Goal: Information Seeking & Learning: Learn about a topic

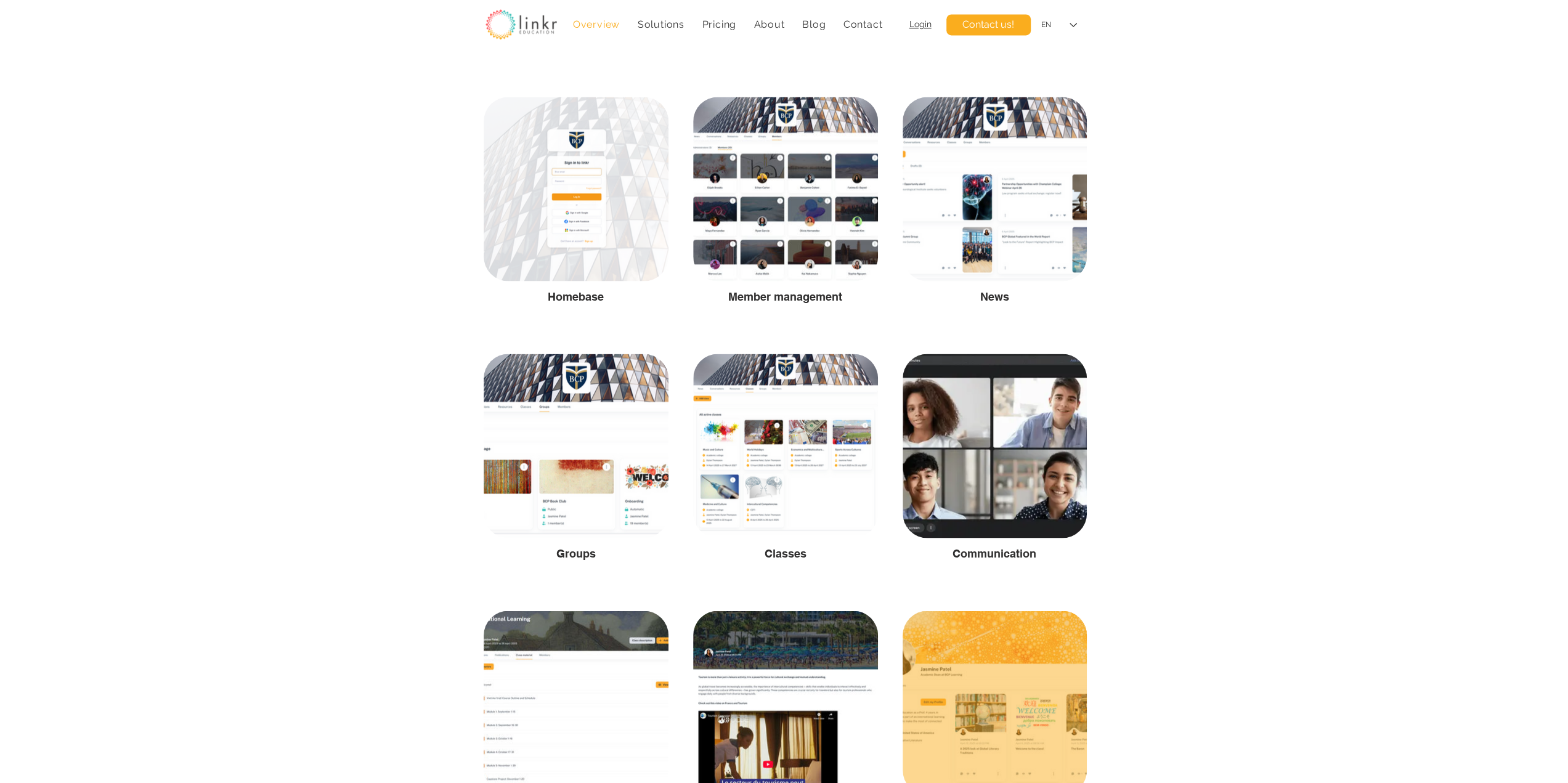
scroll to position [1950, 0]
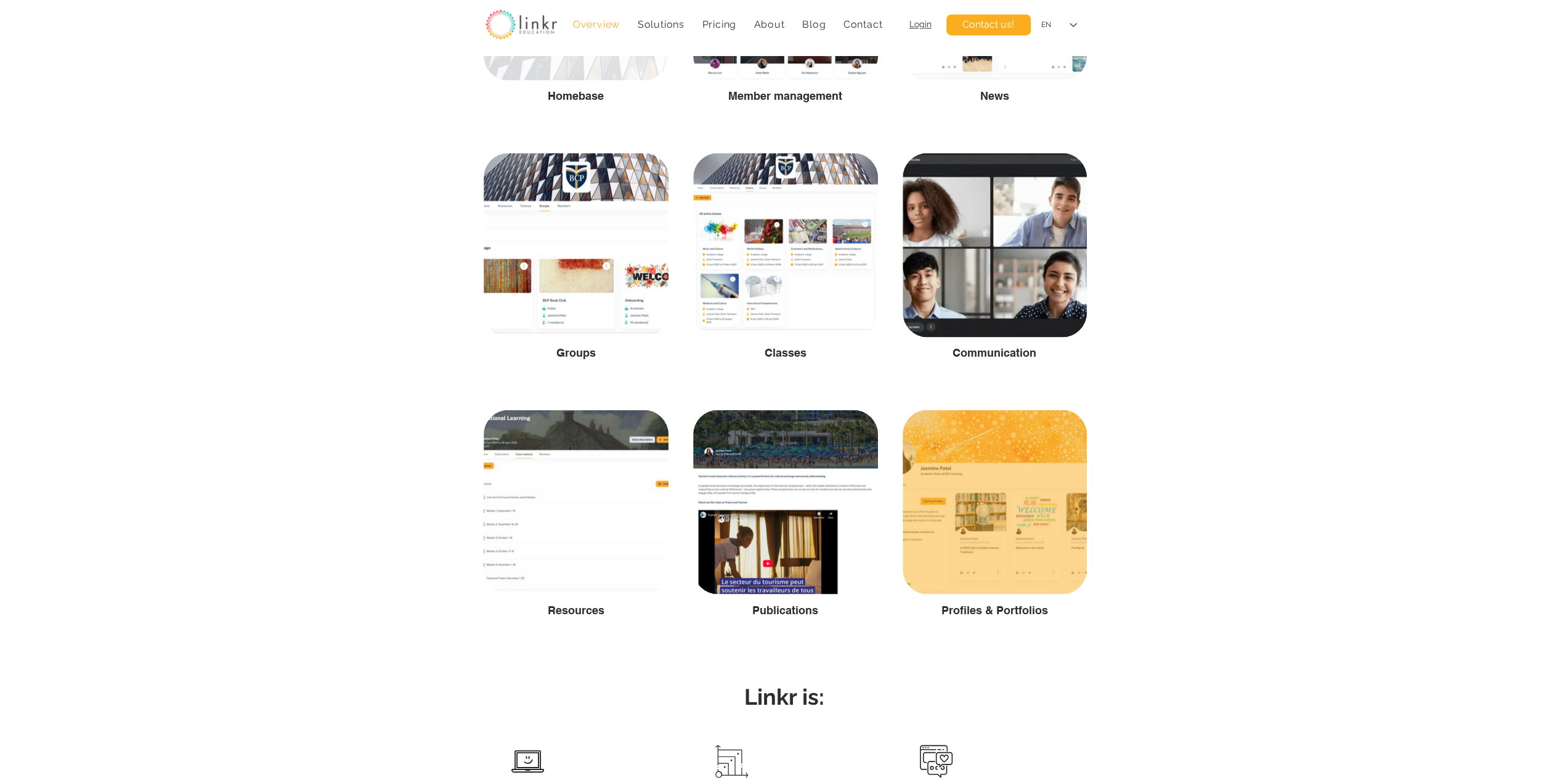
click at [970, 513] on div at bounding box center [994, 502] width 184 height 184
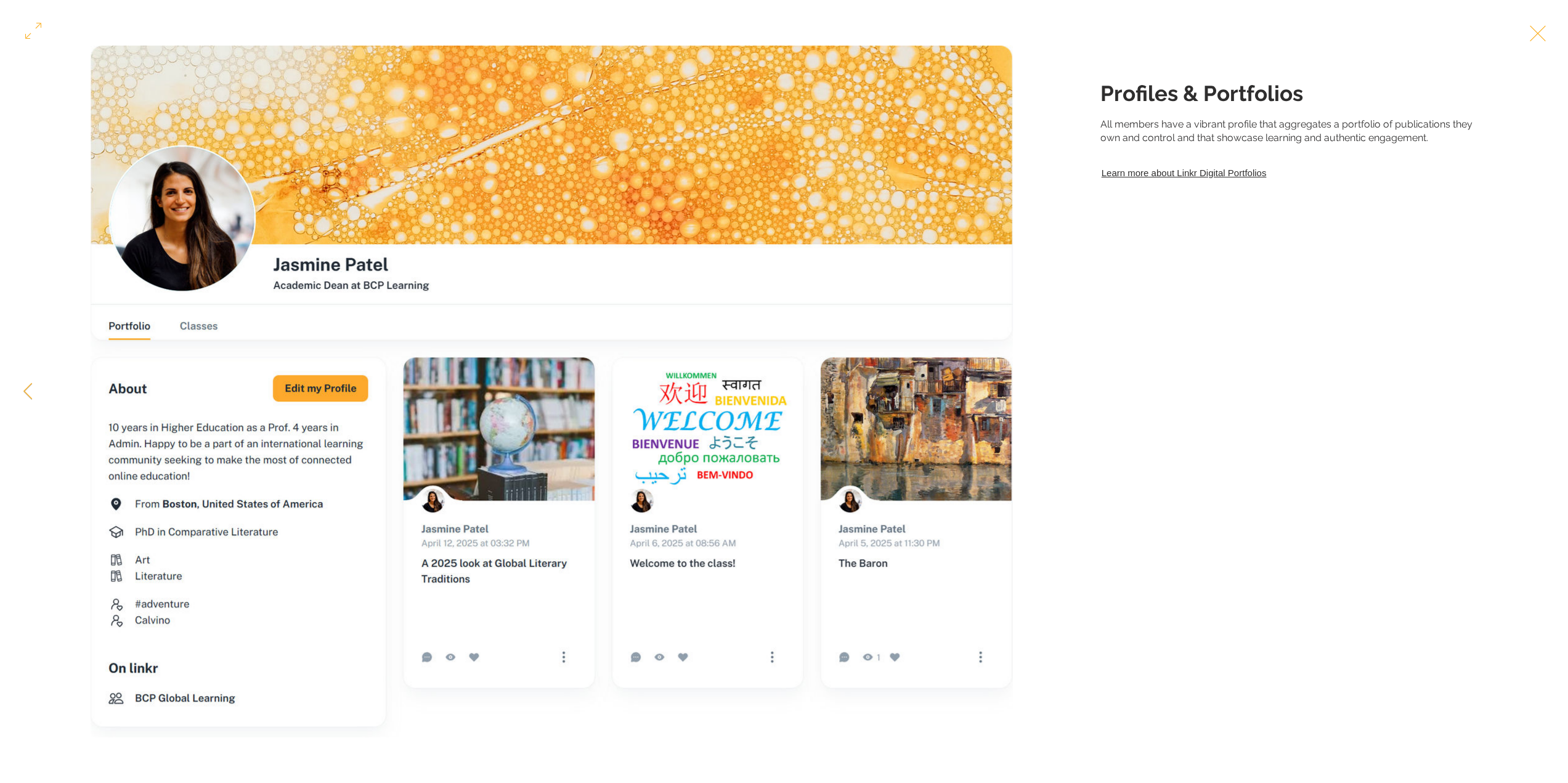
click at [1550, 26] on button "Exit expand mode" at bounding box center [1538, 32] width 23 height 27
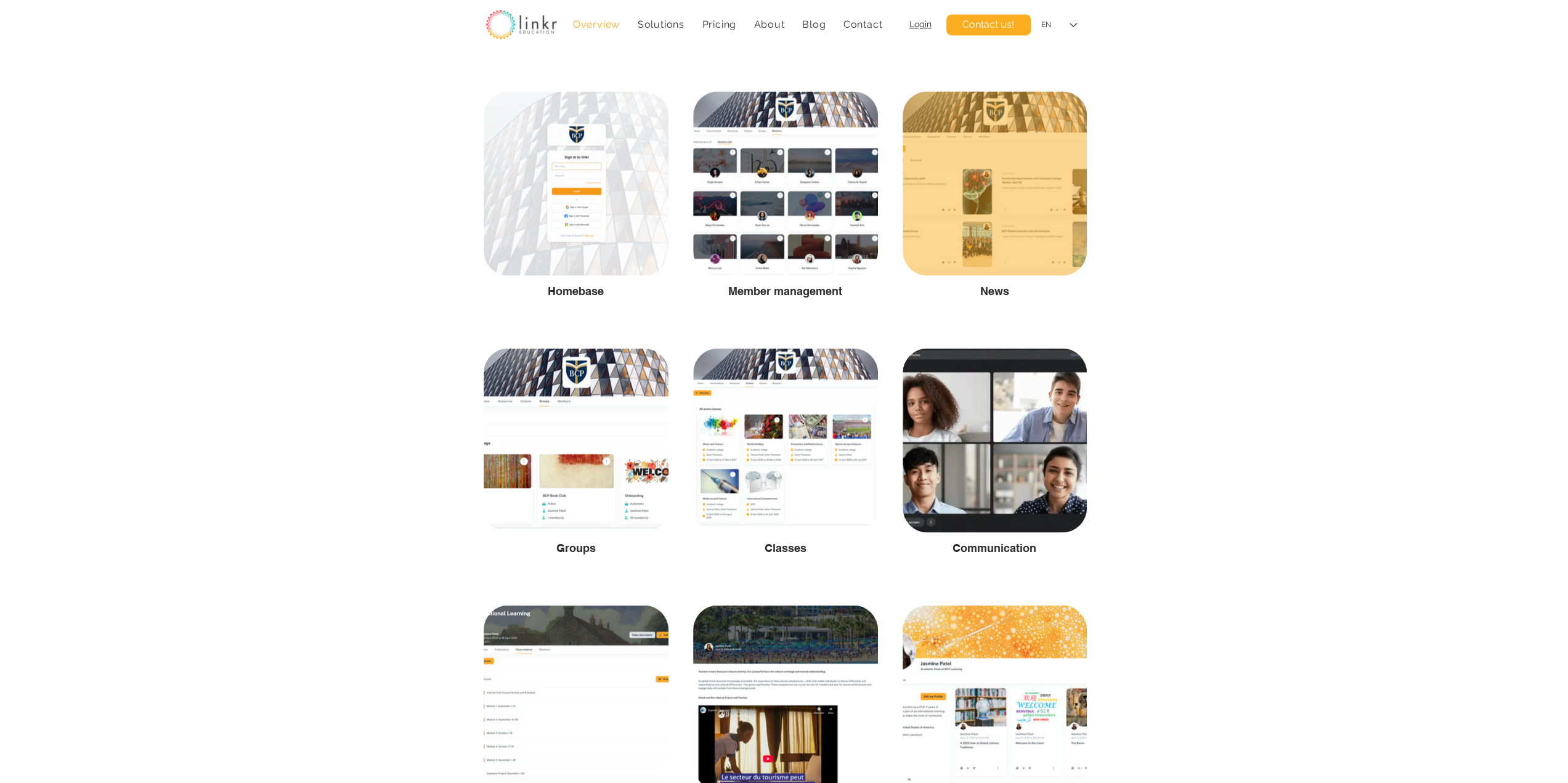
scroll to position [1745, 0]
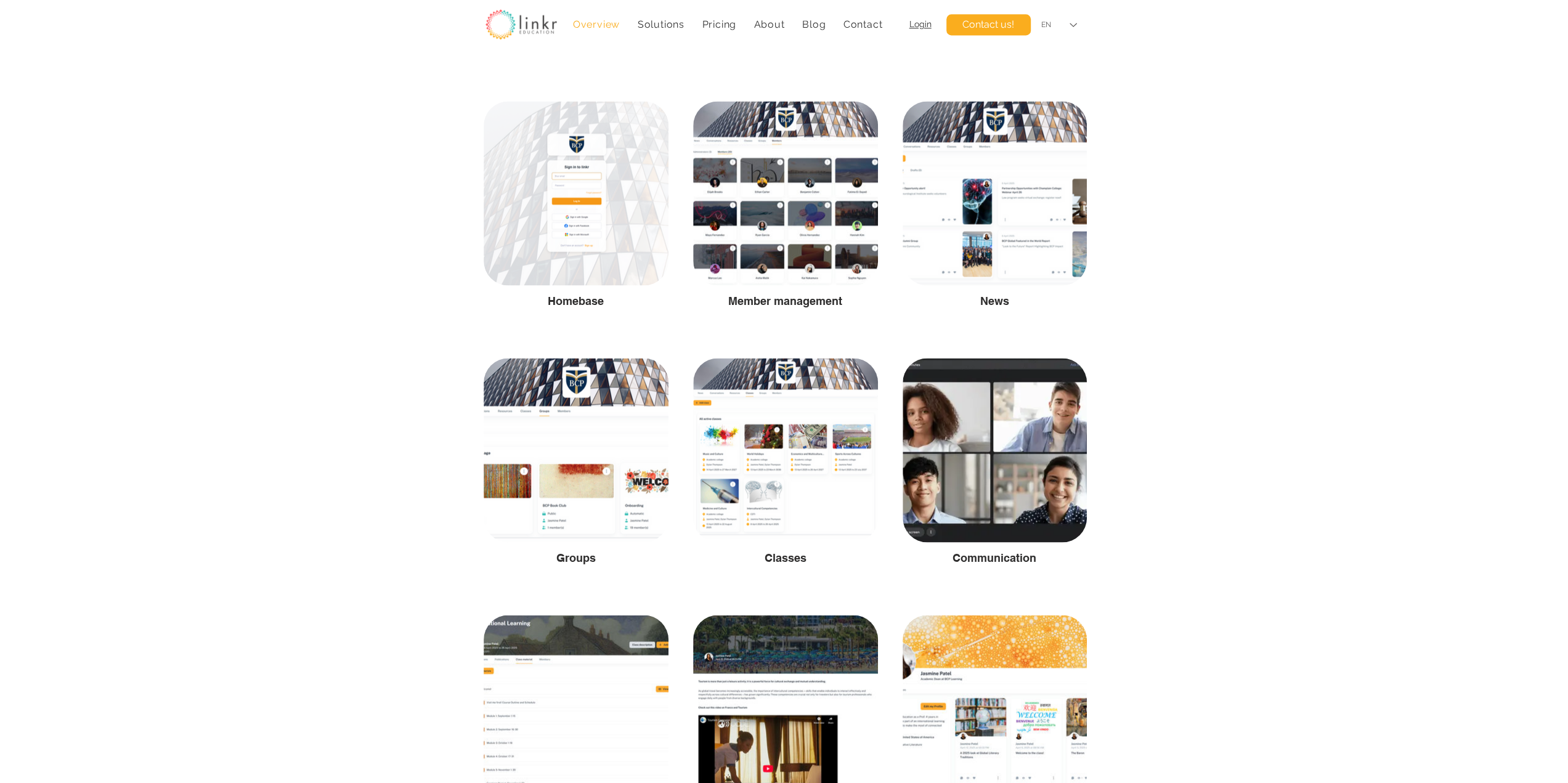
click at [1073, 23] on icon "Language Selector: English" at bounding box center [1073, 24] width 8 height 3
click at [1057, 54] on div "FR" at bounding box center [1059, 52] width 53 height 28
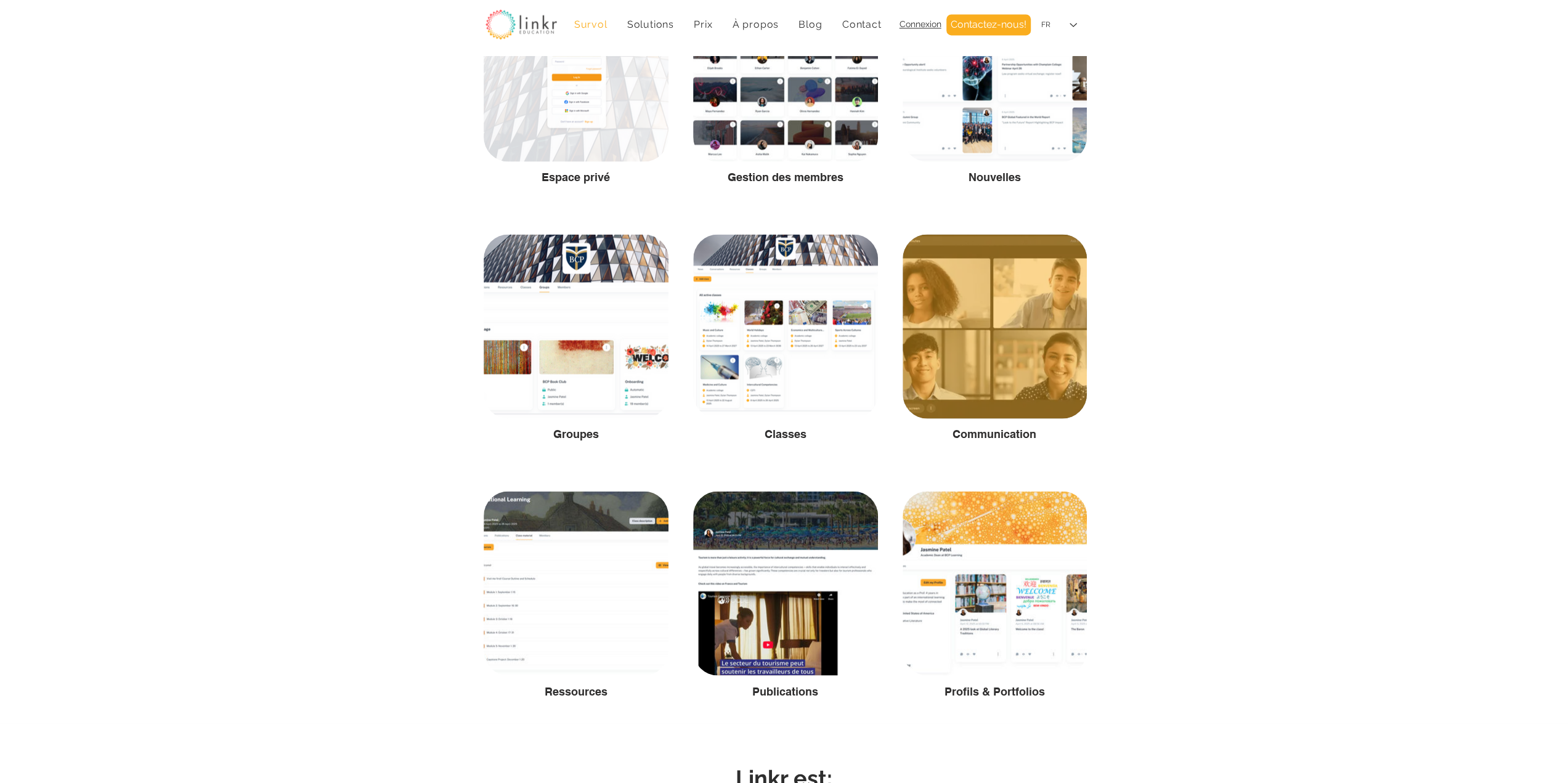
scroll to position [2053, 0]
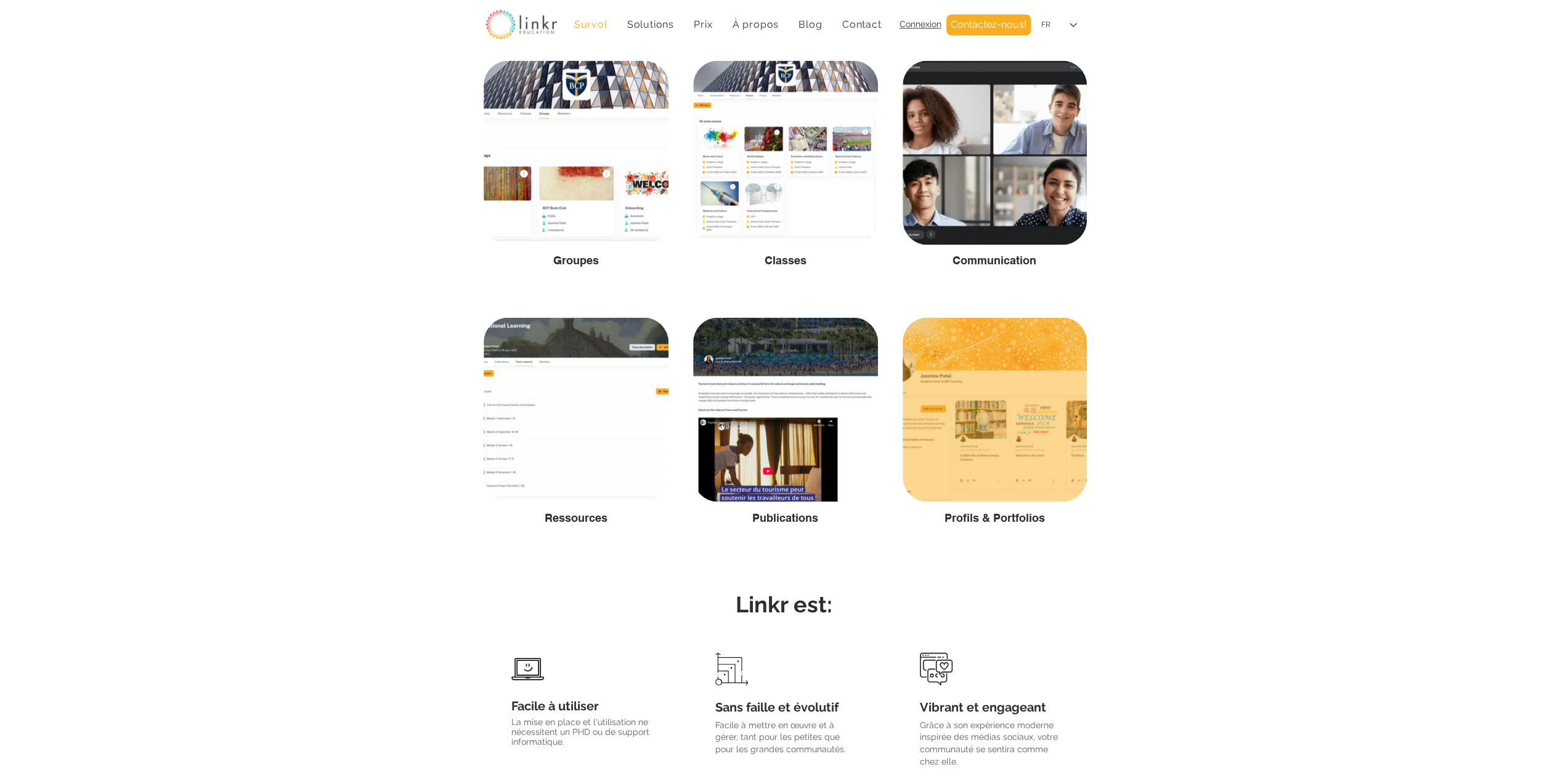
click at [987, 421] on div at bounding box center [994, 409] width 184 height 184
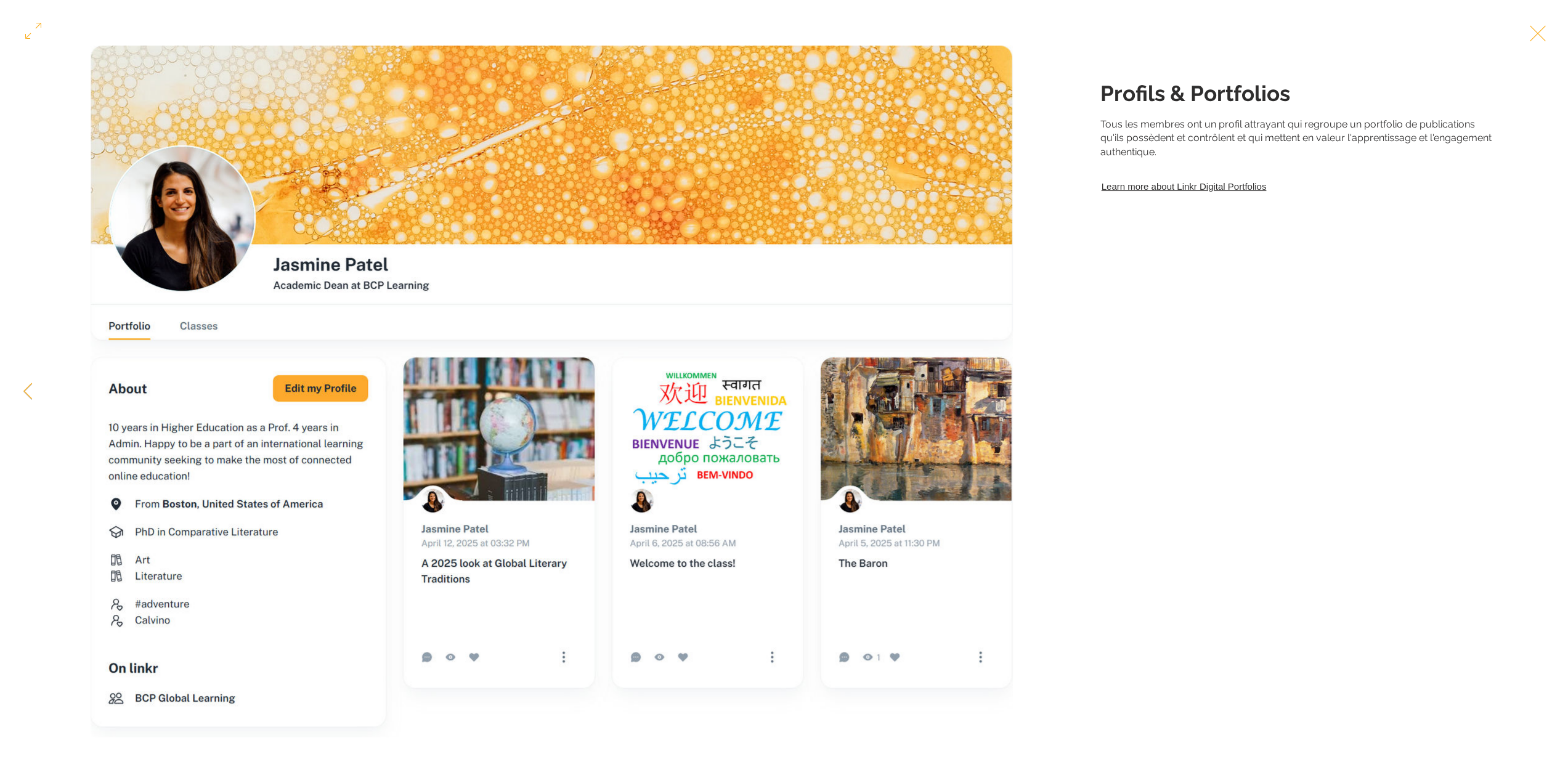
click at [1202, 195] on link "Learn more about Linkr Digital Portfolios" at bounding box center [1297, 186] width 394 height 17
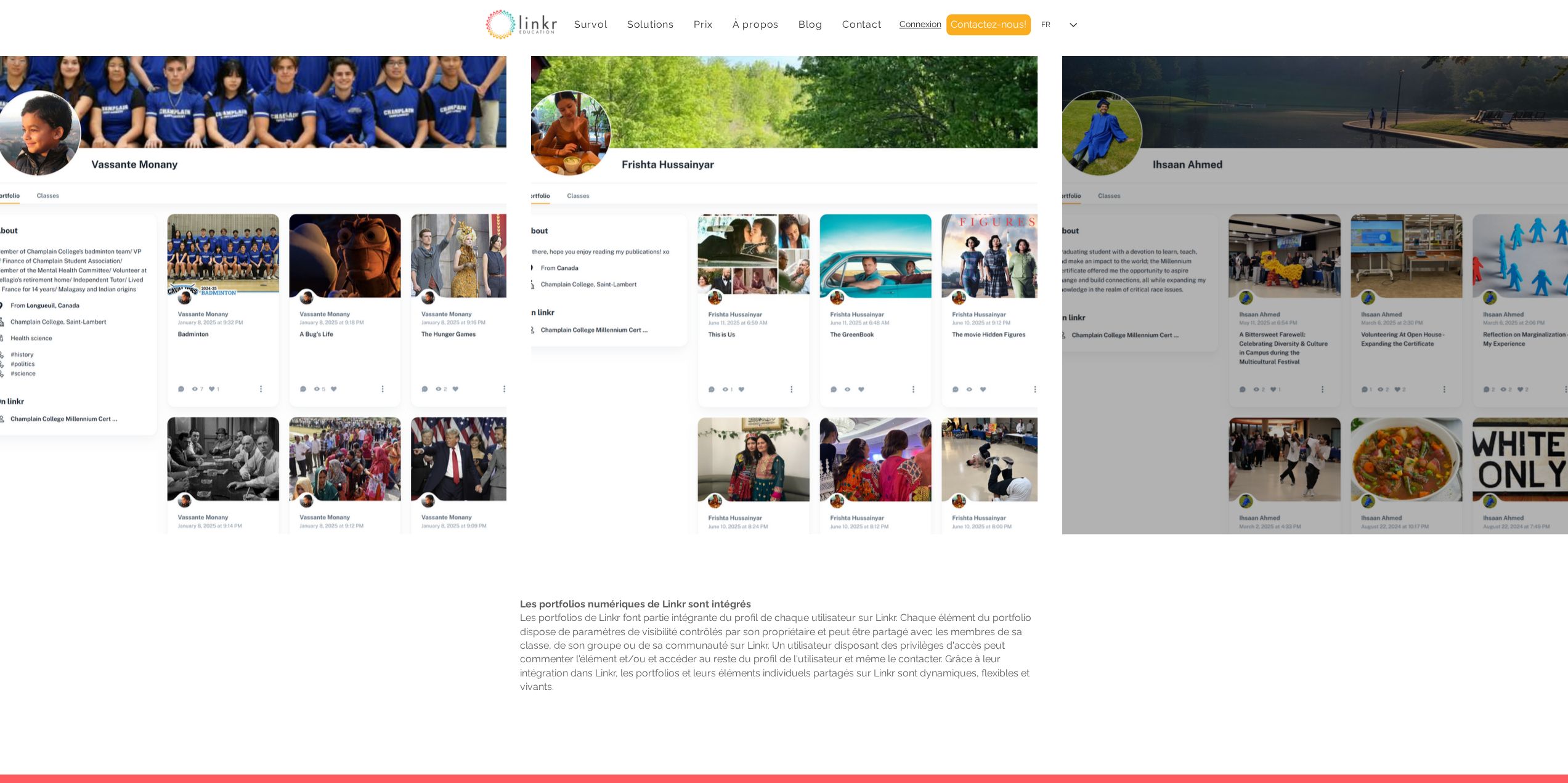
scroll to position [1540, 0]
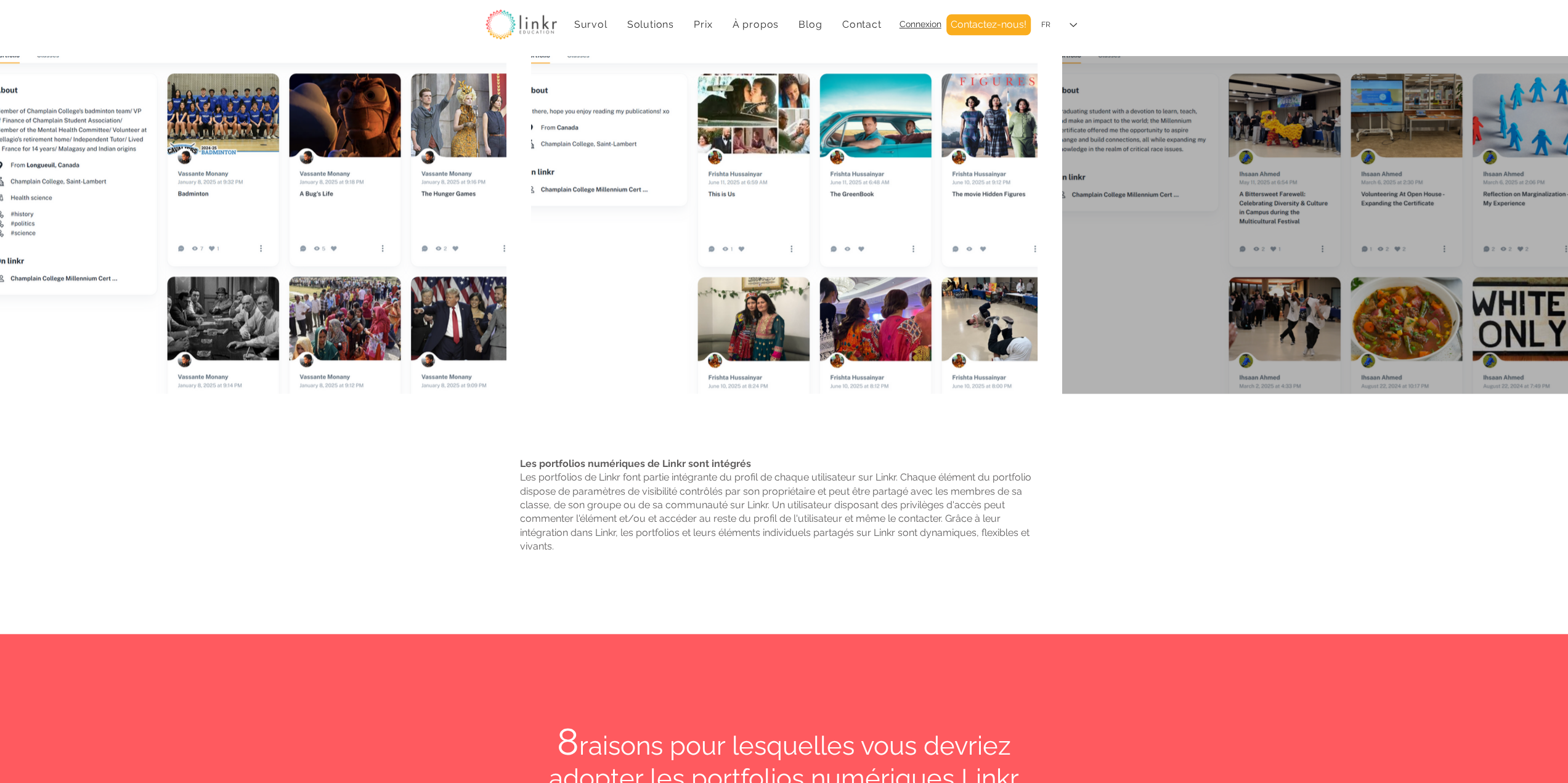
click at [1286, 269] on div at bounding box center [1315, 140] width 506 height 506
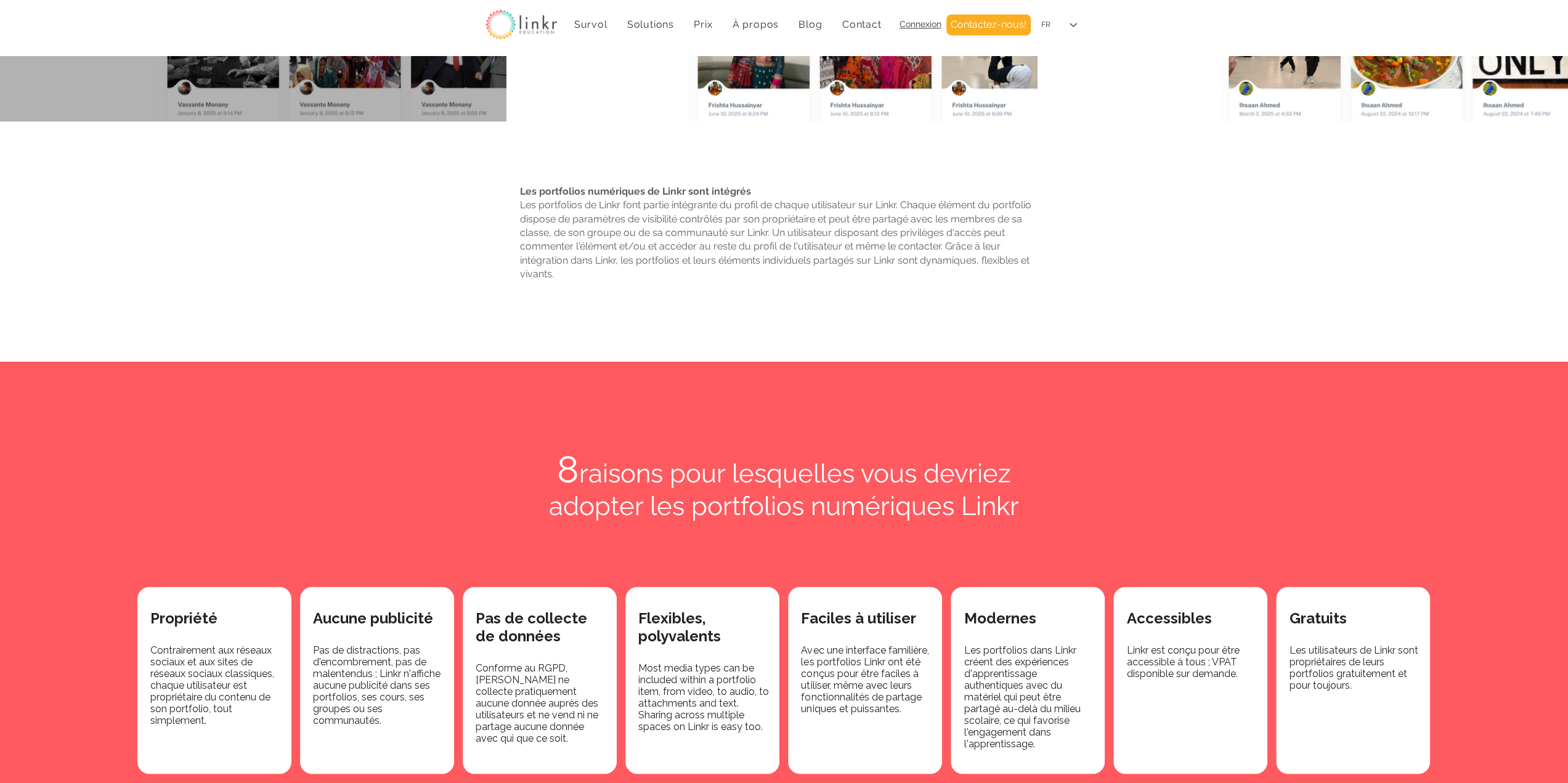
scroll to position [1745, 0]
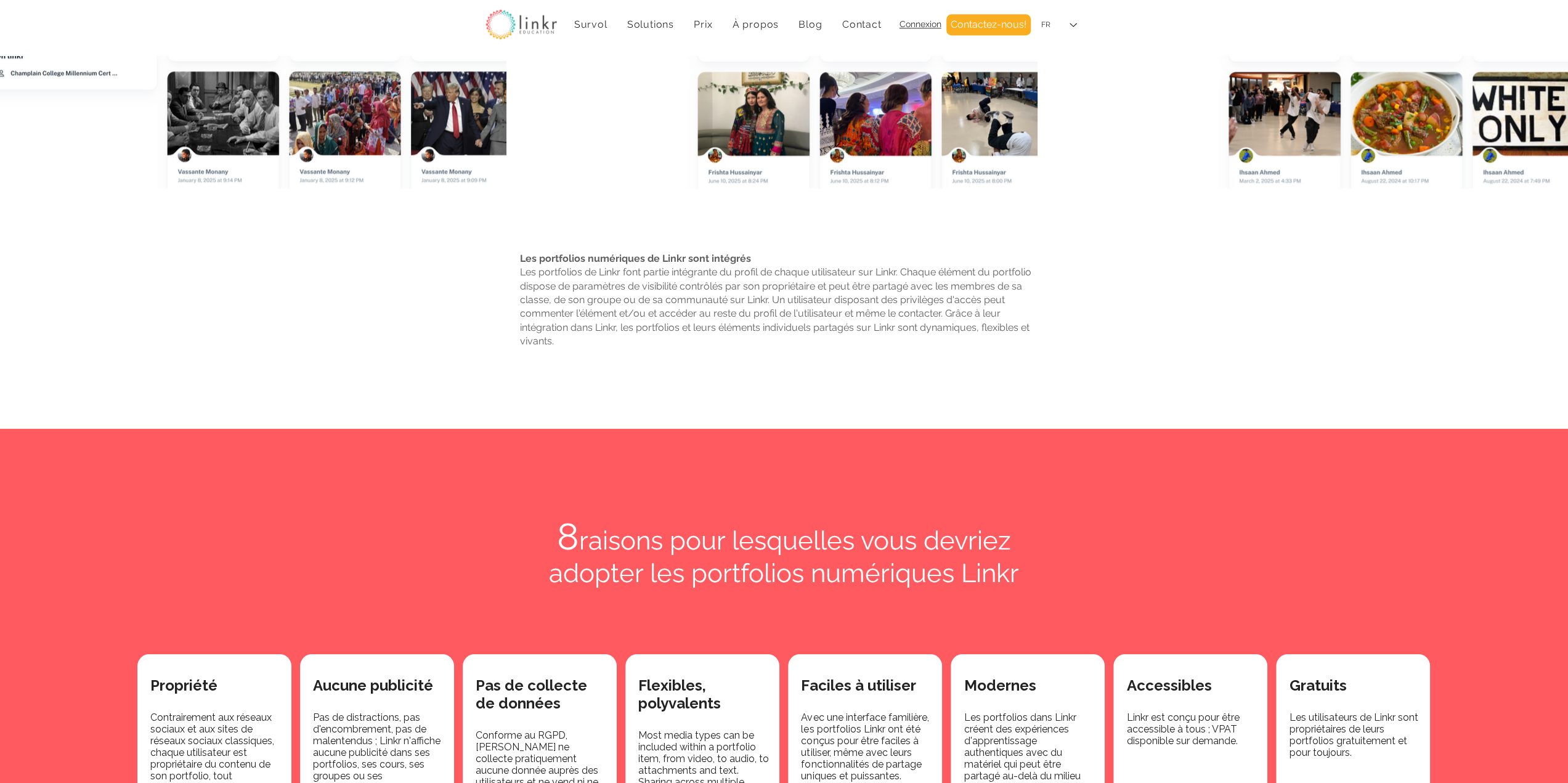
click at [507, 27] on img at bounding box center [522, 24] width 72 height 30
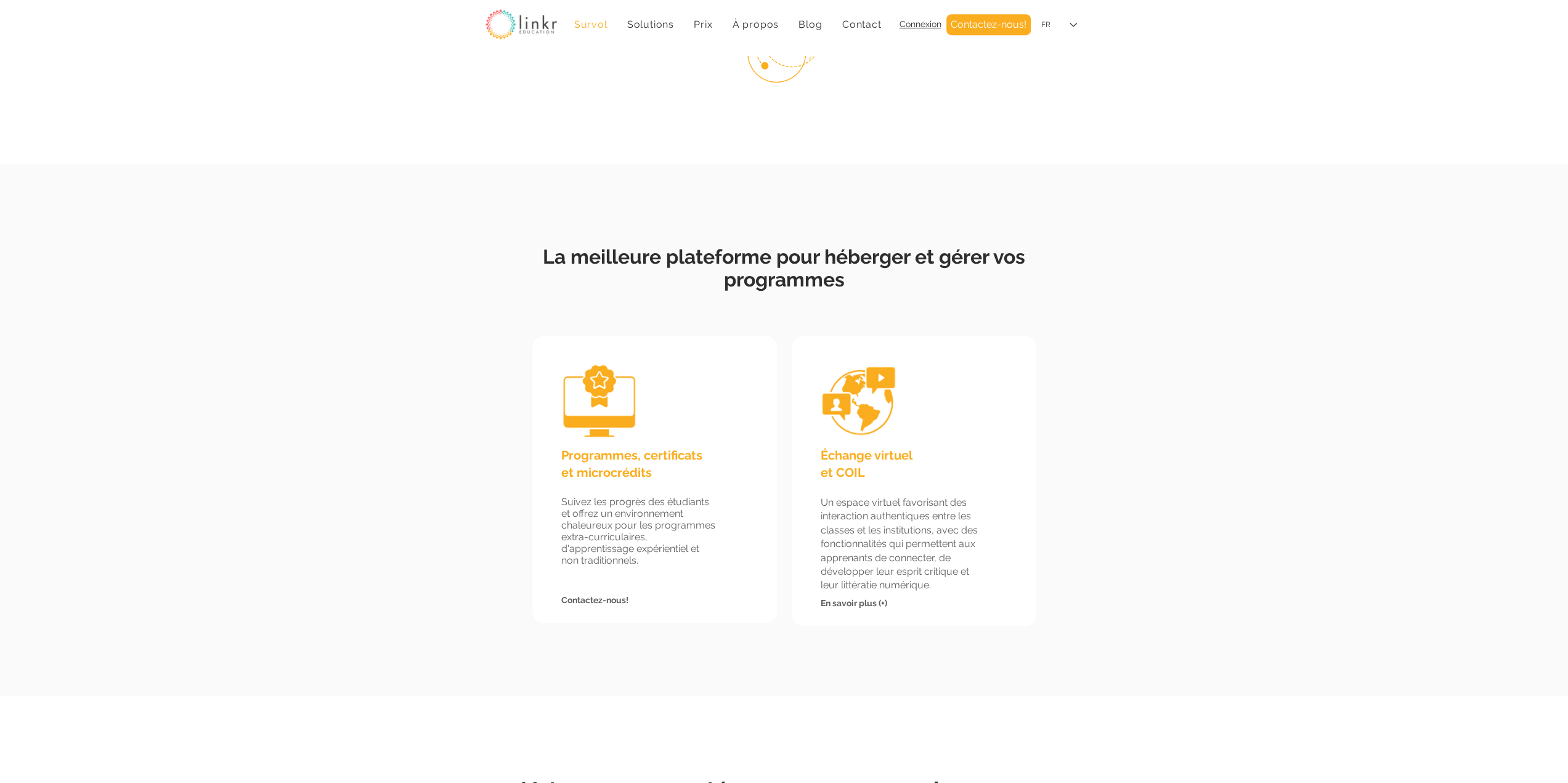
scroll to position [924, 0]
